Goal: Check status: Check status

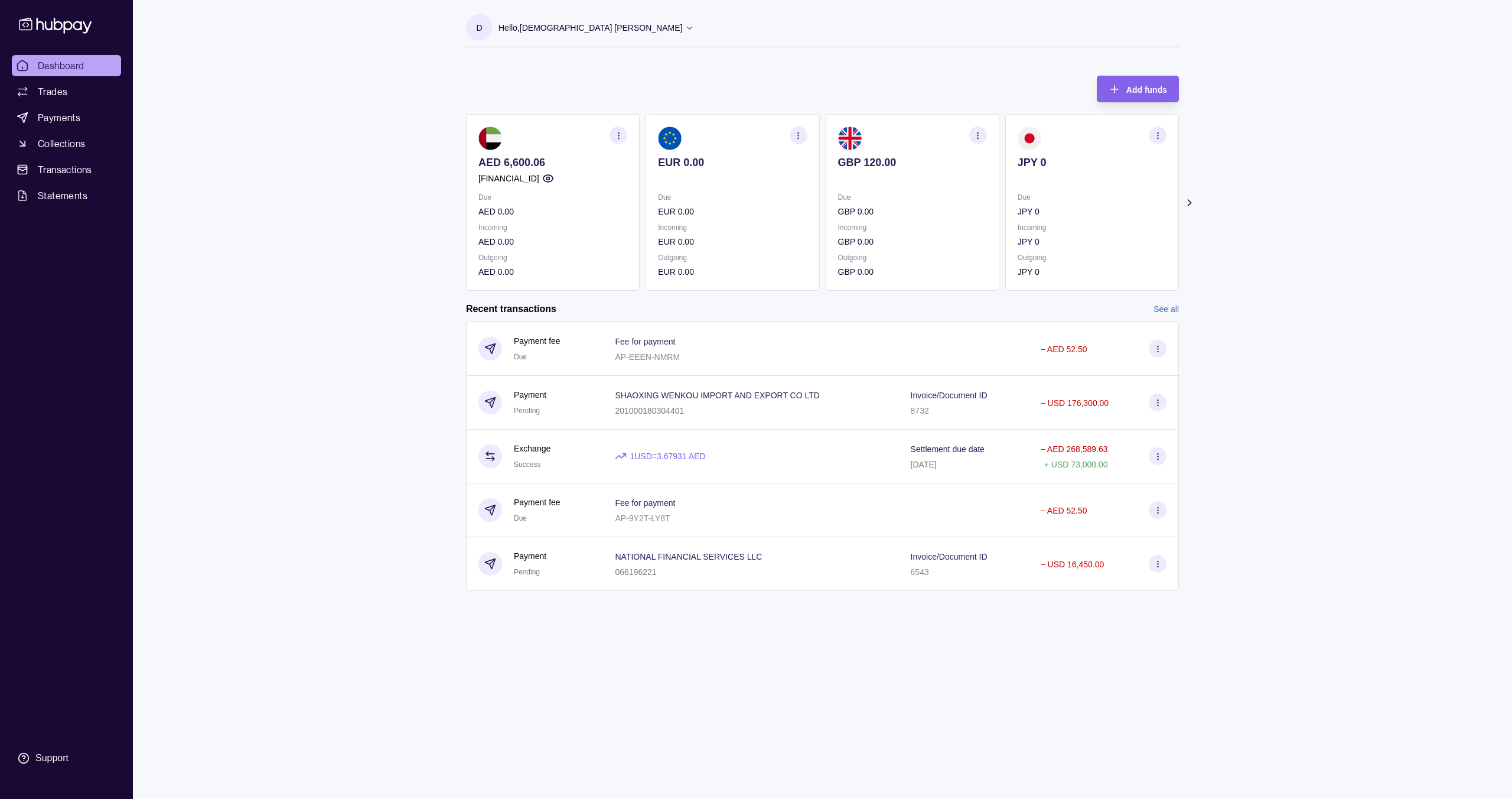
click at [1188, 201] on icon at bounding box center [1190, 202] width 12 height 12
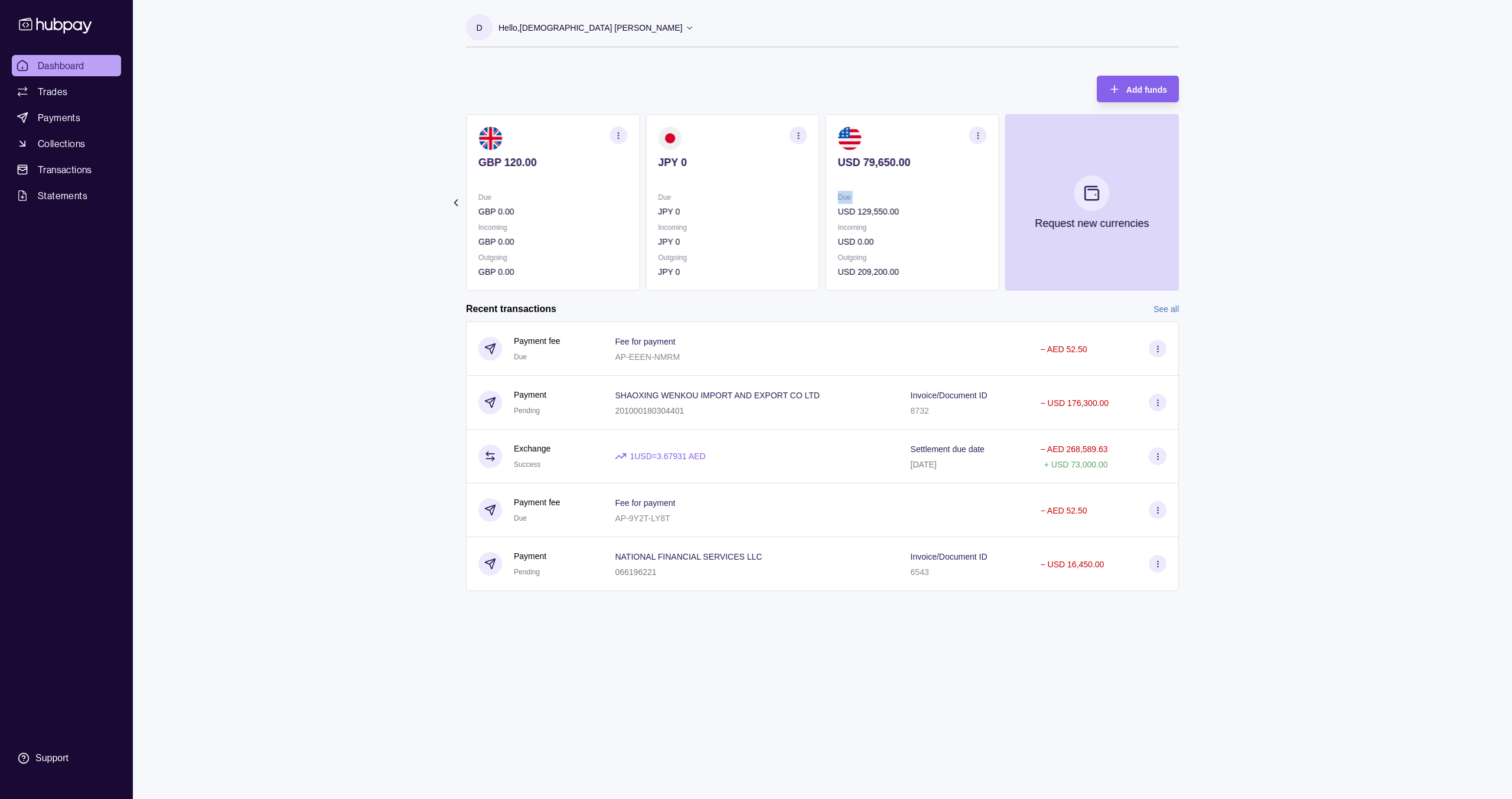
click at [1189, 201] on section "Add funds AED 6,600.06 [FINANCIAL_ID] Due AED 0.00 Incoming AED 0.00 Outgoing A…" at bounding box center [822, 339] width 760 height 551
click at [1169, 311] on link "See all" at bounding box center [1166, 309] width 26 height 13
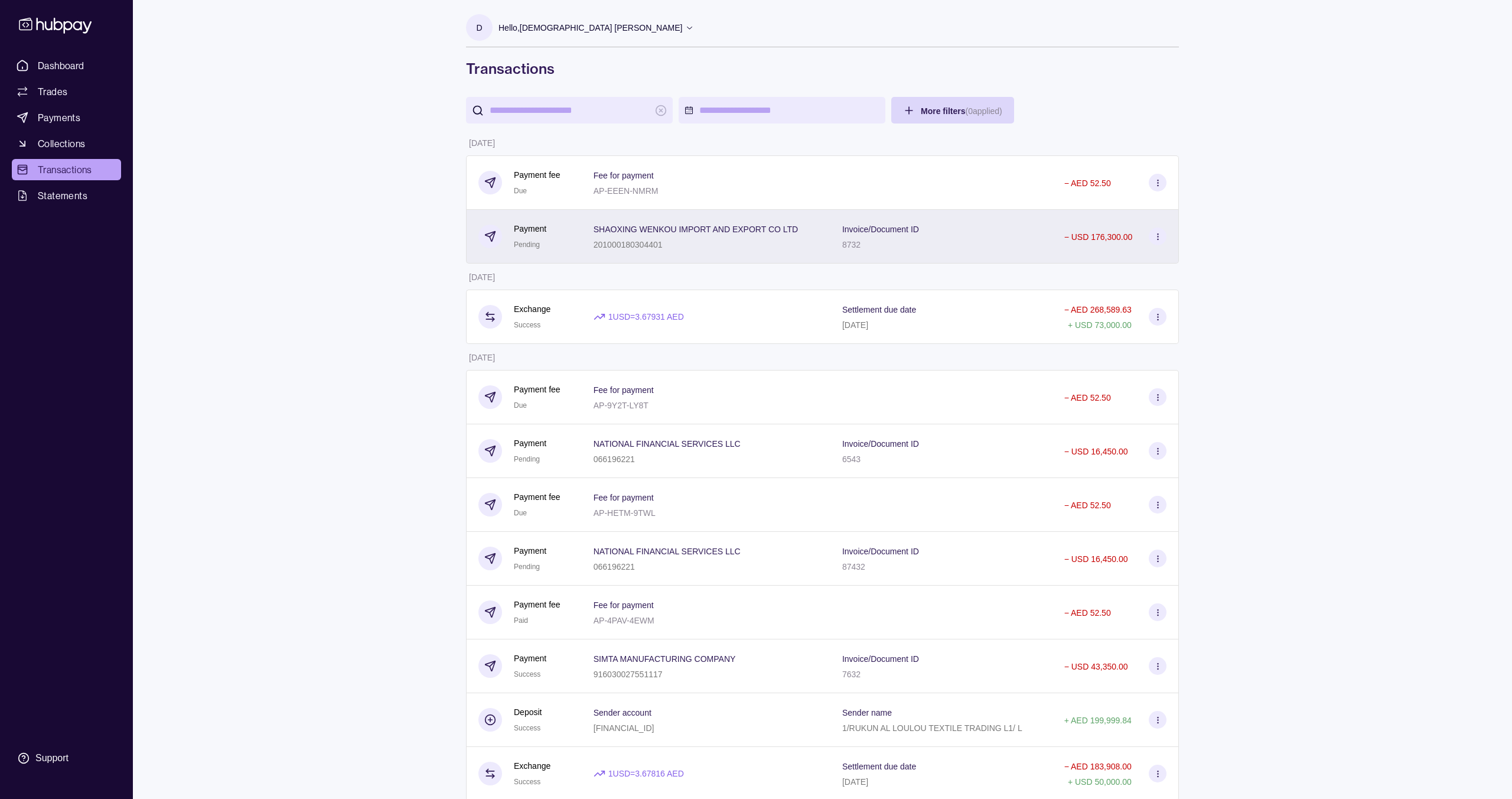
click at [633, 223] on span "SHAOXING WENKOU IMPORT AND EXPORT CO LTD" at bounding box center [696, 228] width 205 height 14
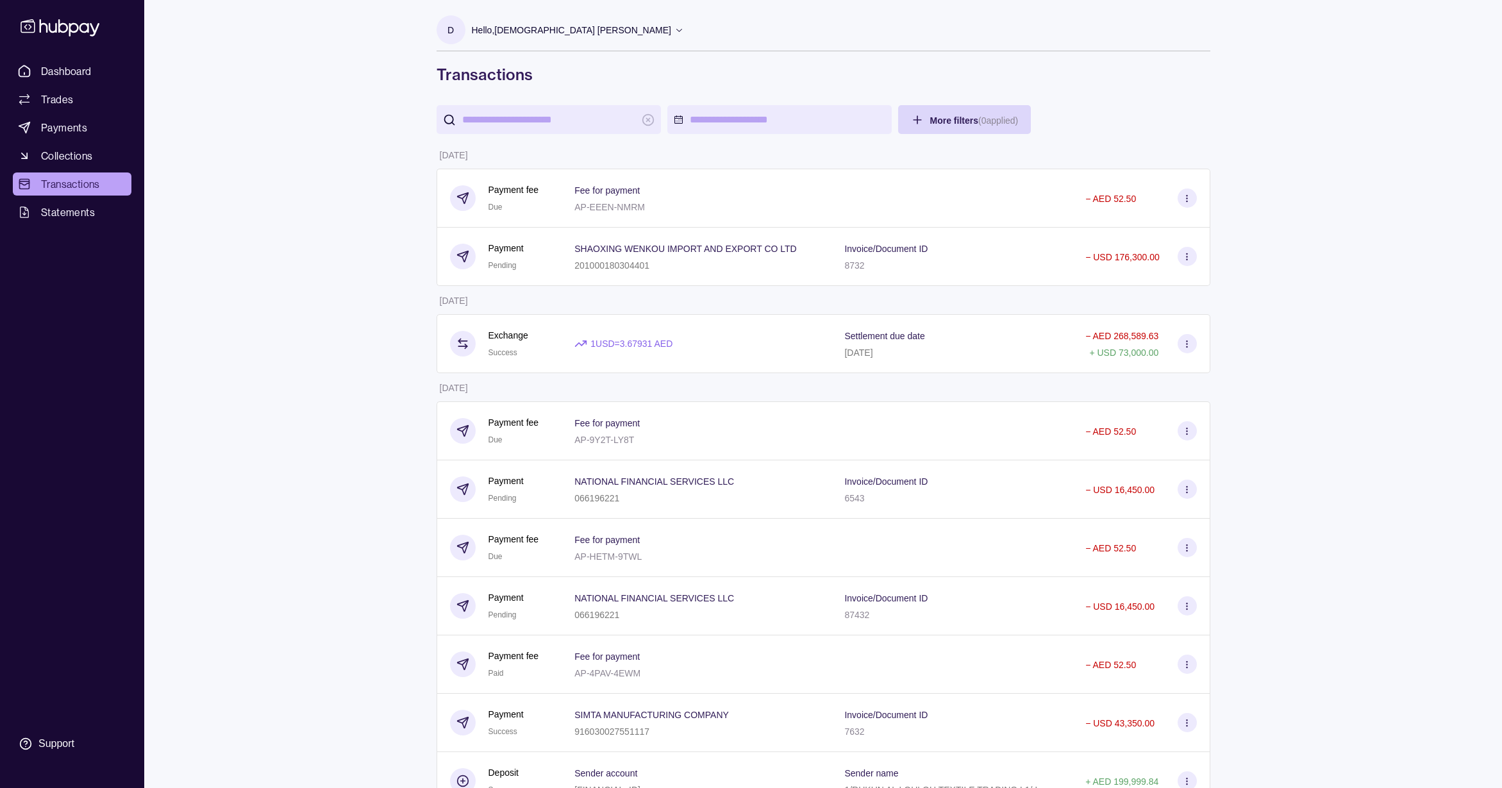
drag, startPoint x: 831, startPoint y: 205, endPoint x: 799, endPoint y: 31, distance: 176.0
